Goal: Task Accomplishment & Management: Complete application form

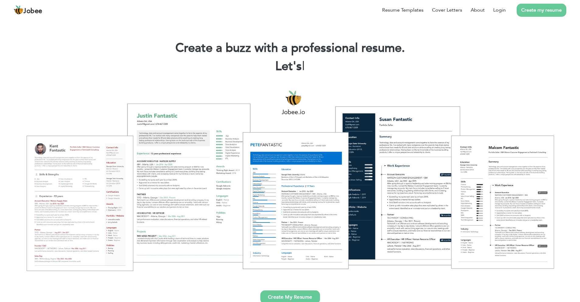
click at [547, 9] on link "Create my resume" at bounding box center [541, 10] width 50 height 13
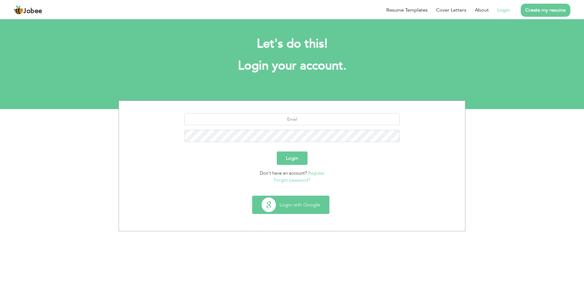
click at [301, 212] on button "Login with Google" at bounding box center [291, 205] width 77 height 18
click at [318, 122] on input "text" at bounding box center [292, 119] width 216 height 12
click at [306, 121] on input "akhlaqgujjar112@" at bounding box center [292, 119] width 216 height 12
click at [322, 118] on input "akhlaqgujjar1122@" at bounding box center [292, 119] width 216 height 12
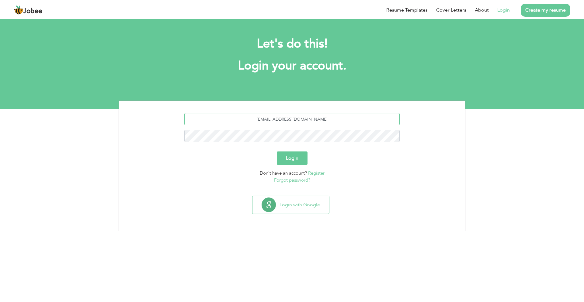
type input "akhlaqgujjar1122@gmail.com"
type button "Login"
click at [294, 157] on button "Login" at bounding box center [292, 157] width 31 height 13
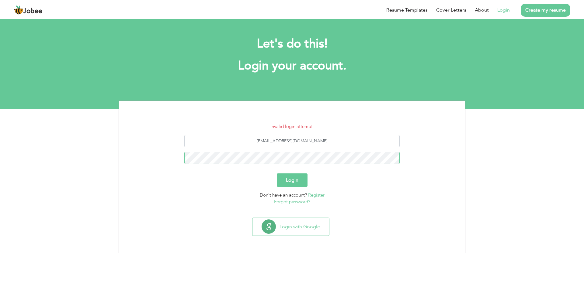
click at [277, 173] on button "Login" at bounding box center [292, 179] width 31 height 13
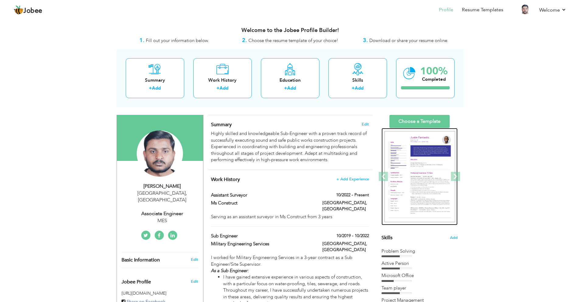
click at [402, 177] on img at bounding box center [419, 176] width 71 height 91
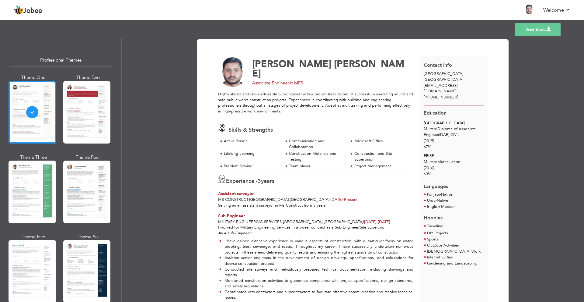
click at [330, 198] on span "[DATE] - Present" at bounding box center [343, 199] width 27 height 5
click at [531, 32] on link "Download" at bounding box center [538, 29] width 45 height 13
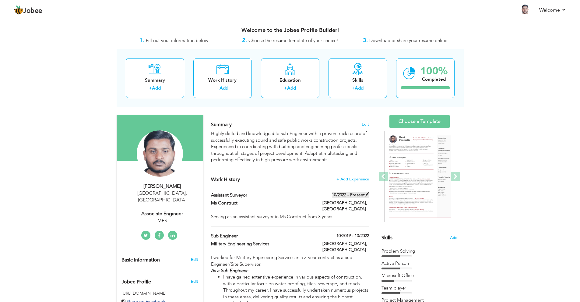
click at [340, 193] on label "10/2022 - Present" at bounding box center [350, 195] width 37 height 6
type input "Assistant surveyor"
type input "Ms Construct"
type input "10/2022"
type input "[GEOGRAPHIC_DATA]"
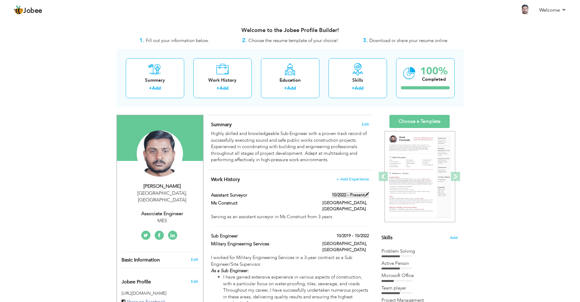
type input "[GEOGRAPHIC_DATA]"
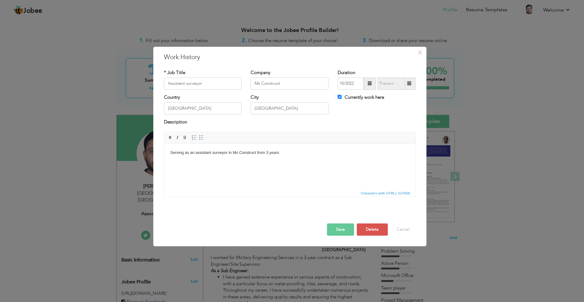
click at [407, 85] on span at bounding box center [410, 83] width 12 height 12
click at [410, 84] on span at bounding box center [409, 83] width 4 height 4
click at [341, 97] on input "Currently work here" at bounding box center [340, 97] width 4 height 4
checkbox input "false"
click at [409, 83] on span at bounding box center [409, 83] width 4 height 4
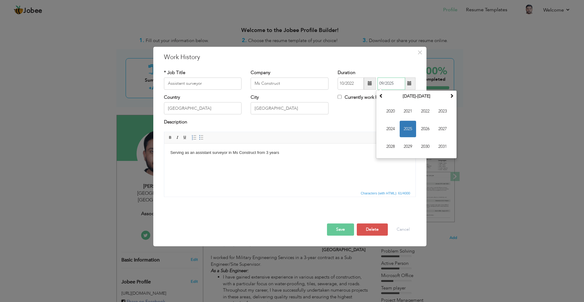
click at [403, 126] on span "2025" at bounding box center [408, 129] width 16 height 16
click at [439, 131] on span "Aug" at bounding box center [443, 129] width 16 height 16
type input "08/2025"
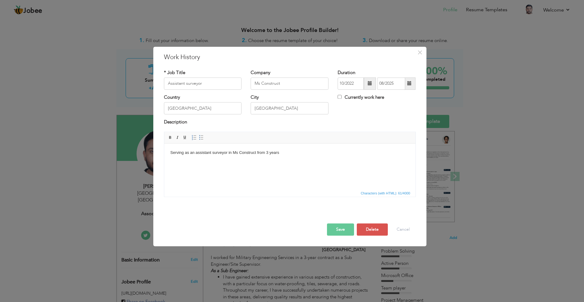
click at [409, 86] on span at bounding box center [409, 83] width 4 height 4
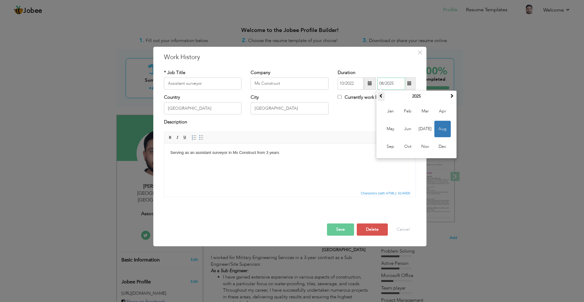
click at [381, 97] on span at bounding box center [381, 95] width 4 height 4
click at [450, 96] on span at bounding box center [452, 95] width 4 height 4
click at [438, 131] on span "Aug" at bounding box center [443, 129] width 16 height 16
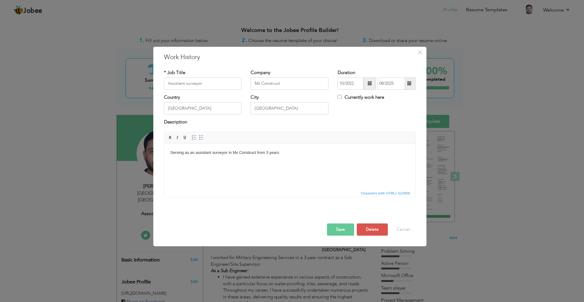
click at [342, 228] on button "Save" at bounding box center [340, 229] width 27 height 12
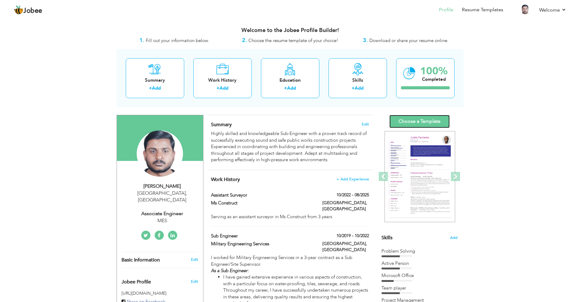
click at [407, 122] on link "Choose a Template" at bounding box center [419, 121] width 60 height 13
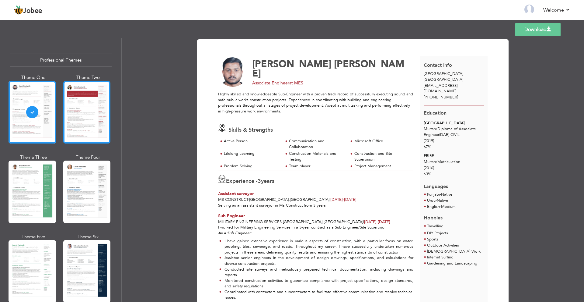
click at [77, 128] on div at bounding box center [86, 112] width 47 height 62
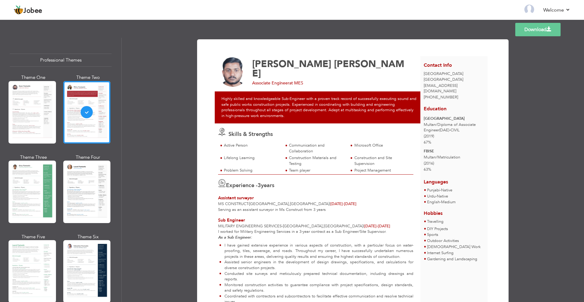
click at [24, 182] on div at bounding box center [32, 191] width 47 height 62
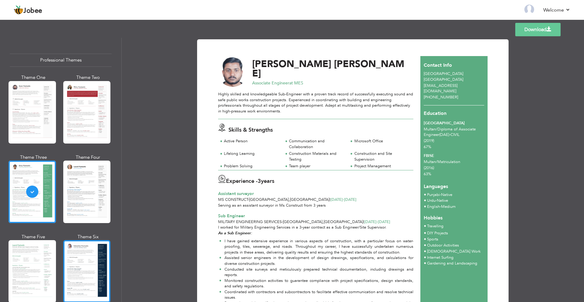
click at [85, 258] on div at bounding box center [86, 271] width 47 height 62
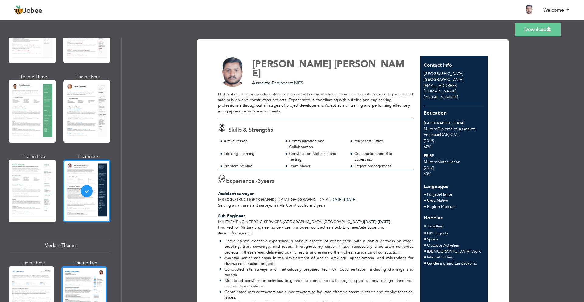
scroll to position [91, 0]
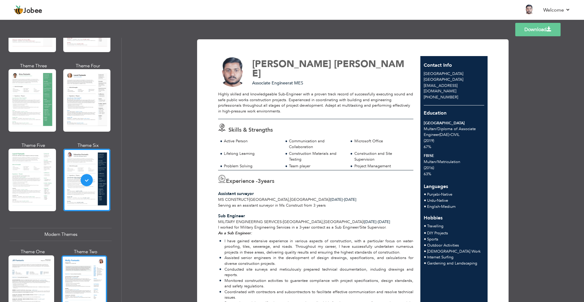
click at [83, 256] on div at bounding box center [84, 285] width 46 height 60
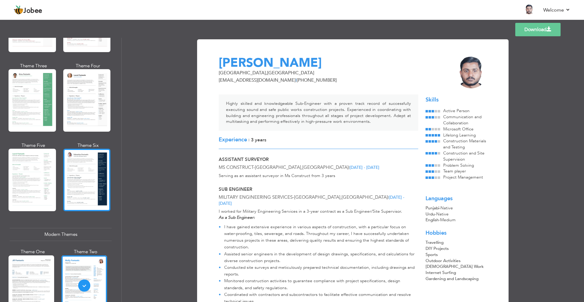
click at [95, 190] on div at bounding box center [86, 180] width 47 height 62
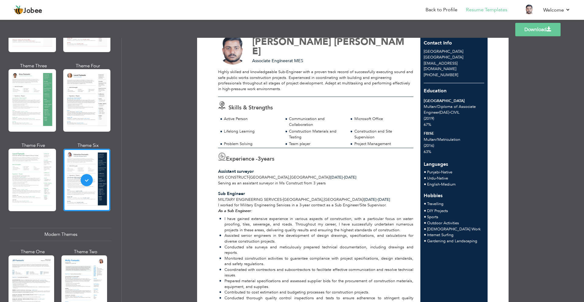
scroll to position [0, 0]
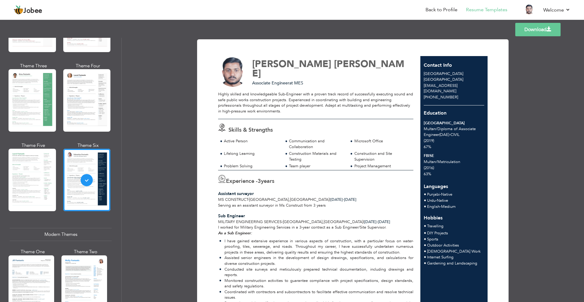
click at [557, 31] on link "Download" at bounding box center [538, 29] width 45 height 13
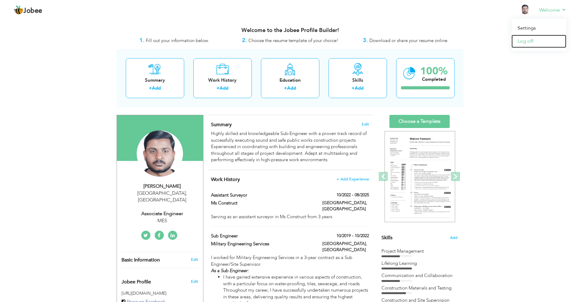
click at [544, 42] on link "Log off" at bounding box center [538, 41] width 55 height 13
